Goal: Check status: Check status

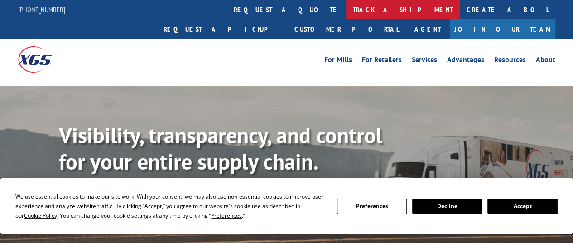
click at [346, 10] on link "track a shipment" at bounding box center [403, 9] width 114 height 19
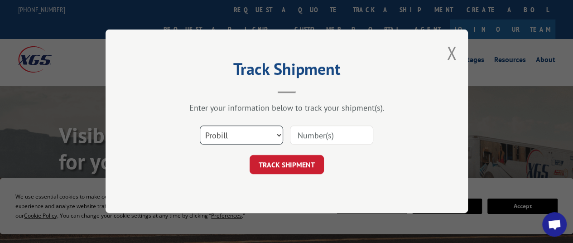
drag, startPoint x: 224, startPoint y: 134, endPoint x: 225, endPoint y: 142, distance: 8.3
click at [224, 134] on select "Select category... Probill BOL PO" at bounding box center [241, 135] width 83 height 19
select select "po"
click at [200, 126] on select "Select category... Probill BOL PO" at bounding box center [241, 135] width 83 height 19
click at [297, 134] on input at bounding box center [331, 135] width 83 height 19
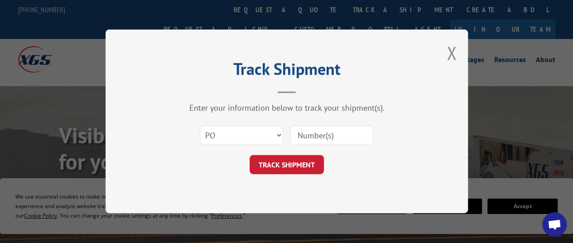
paste input "19545667"
type input "19545667"
click at [284, 160] on button "TRACK SHIPMENT" at bounding box center [286, 164] width 74 height 19
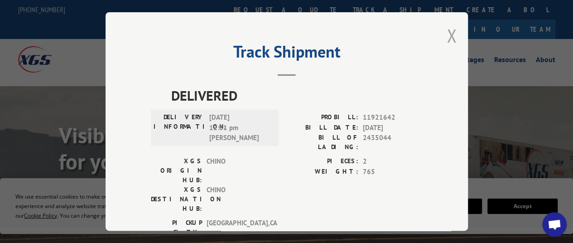
click at [449, 31] on button "Close modal" at bounding box center [451, 36] width 10 height 24
